Goal: Information Seeking & Learning: Learn about a topic

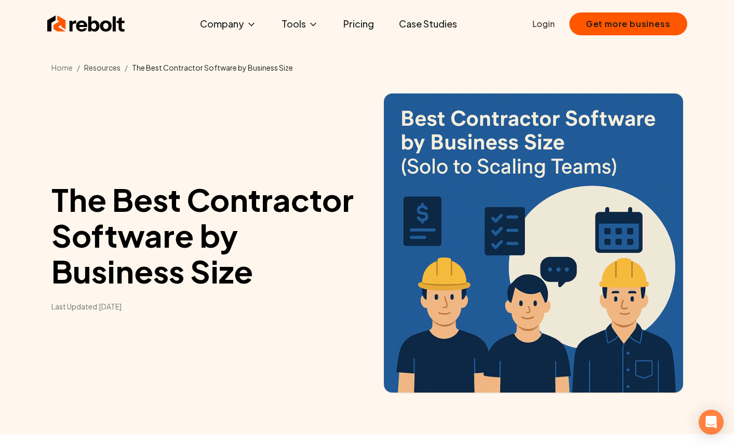
click at [106, 68] on link "Resources" at bounding box center [102, 67] width 36 height 9
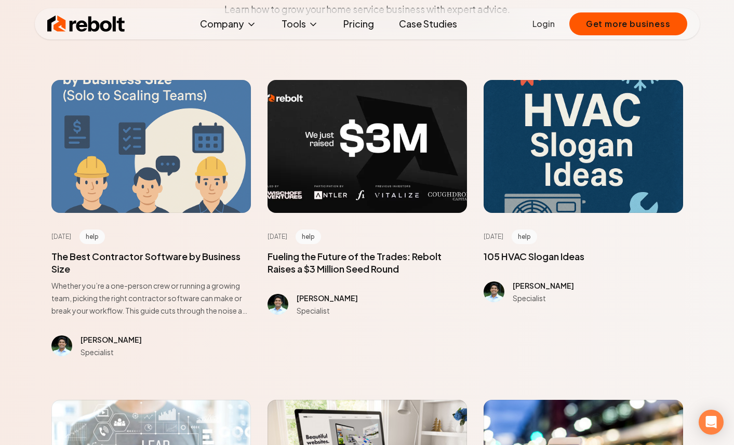
scroll to position [134, 0]
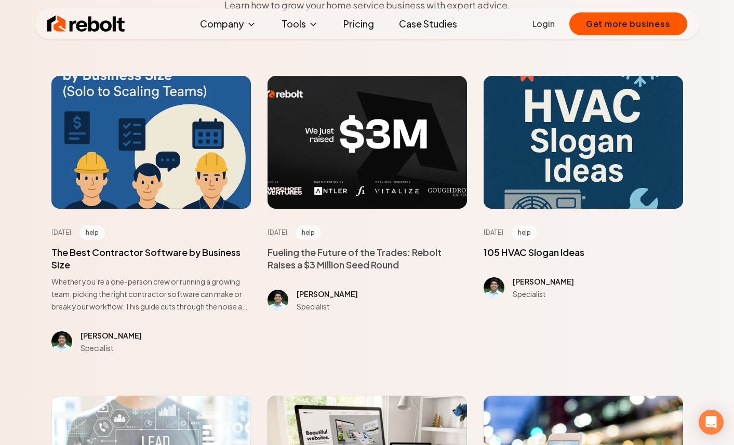
click at [379, 261] on span at bounding box center [367, 258] width 199 height 25
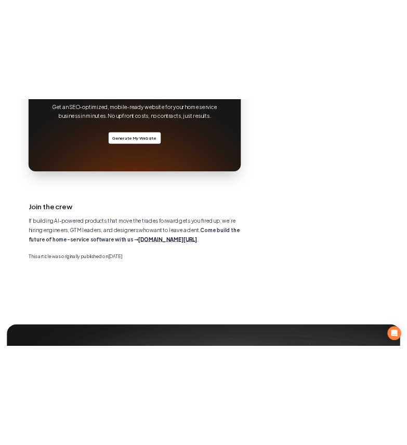
scroll to position [1011, 0]
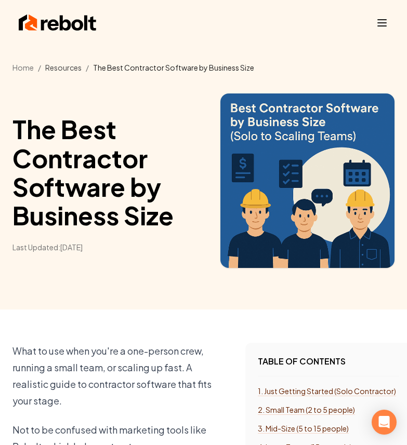
click at [70, 69] on link "Resources" at bounding box center [63, 67] width 36 height 9
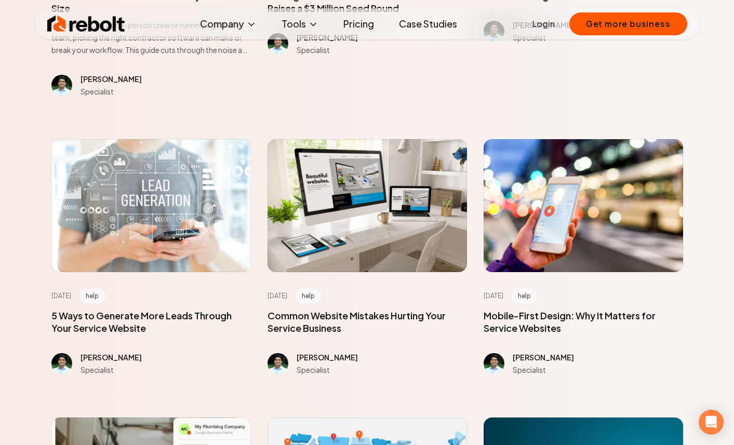
scroll to position [444, 0]
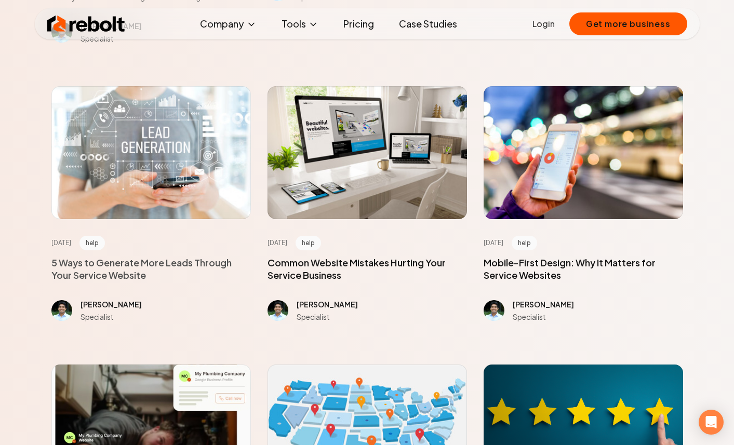
click at [193, 265] on span at bounding box center [150, 269] width 199 height 25
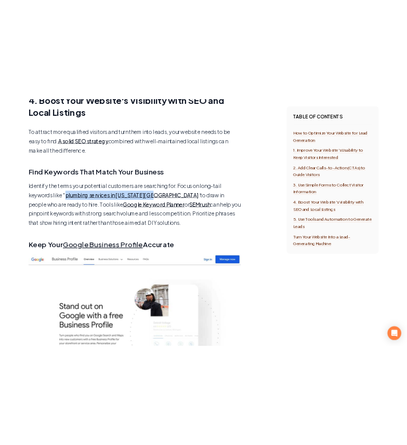
scroll to position [3398, 0]
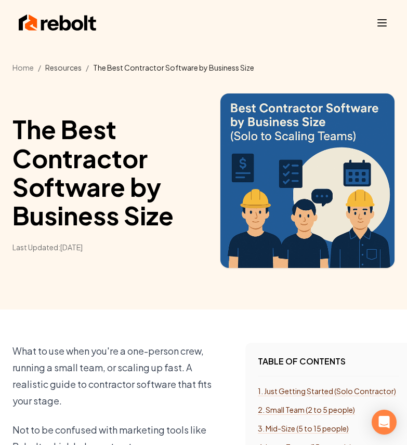
click at [68, 66] on link "Resources" at bounding box center [63, 67] width 36 height 9
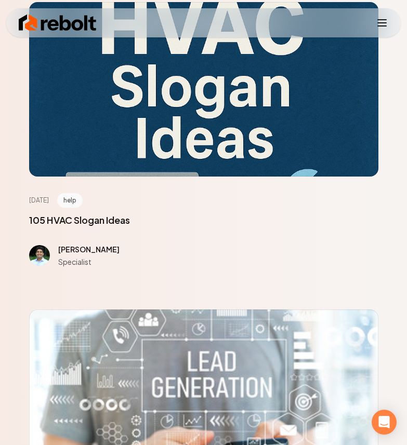
scroll to position [861, 0]
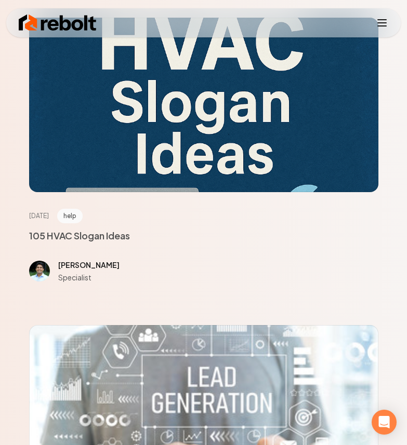
click at [99, 238] on span at bounding box center [79, 236] width 101 height 12
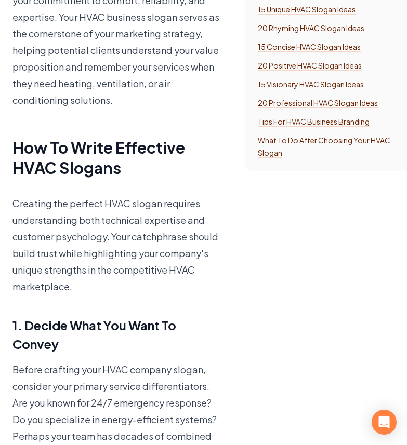
scroll to position [548, 0]
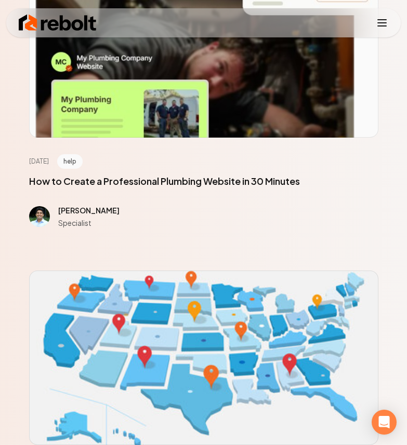
scroll to position [2321, 0]
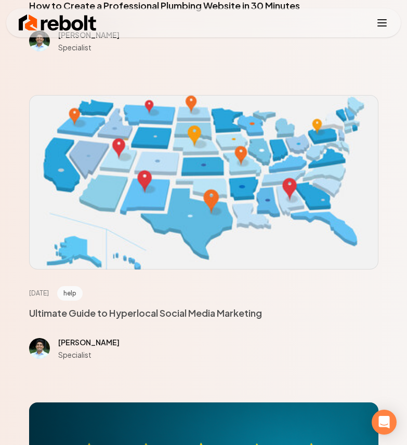
click at [218, 313] on span at bounding box center [145, 313] width 233 height 12
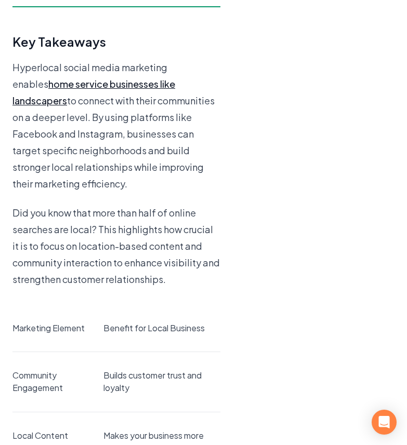
scroll to position [5633, 0]
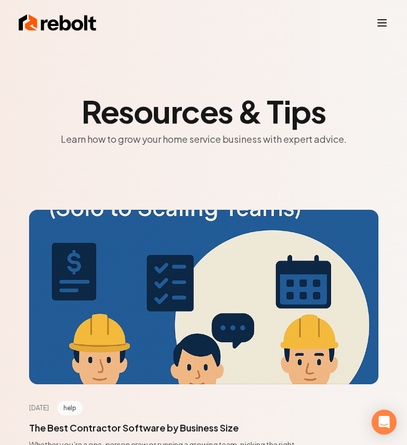
scroll to position [45, 0]
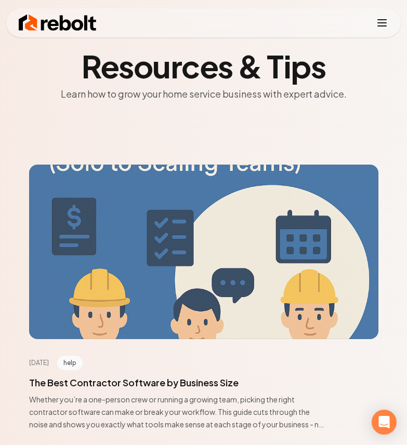
click at [117, 270] on div at bounding box center [203, 252] width 349 height 175
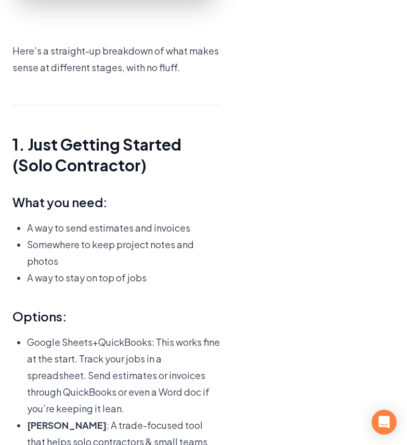
scroll to position [1502, 0]
